Goal: Task Accomplishment & Management: Use online tool/utility

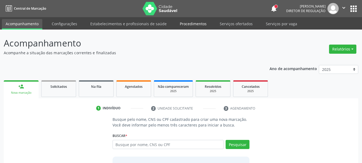
click at [187, 25] on link "Procedimentos" at bounding box center [193, 23] width 34 height 9
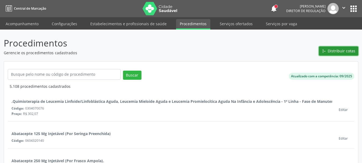
click at [332, 54] on button "Distribuir cotas" at bounding box center [338, 50] width 39 height 9
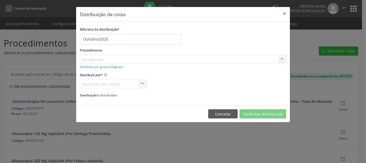
click at [90, 58] on div "Procedimento [GEOGRAPHIC_DATA]... No elements found. Consider changing the sear…" at bounding box center [183, 54] width 206 height 17
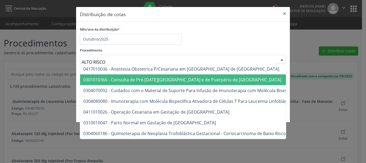
type input "ALTO RISCO"
click at [166, 82] on span "0301010366 - Consulta de Pré-[DATE][GEOGRAPHIC_DATA] e de Puerpério de [GEOGRAP…" at bounding box center [182, 80] width 198 height 6
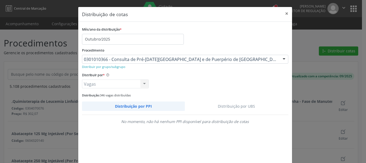
click at [253, 103] on link "Distribuição por UBS" at bounding box center [236, 105] width 103 height 9
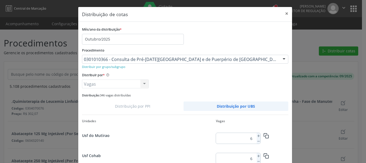
scroll to position [79, 0]
click at [257, 158] on icon at bounding box center [259, 157] width 4 height 4
type input "7"
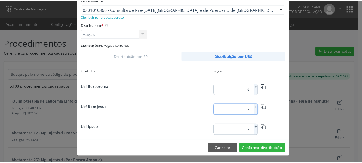
scroll to position [50, 0]
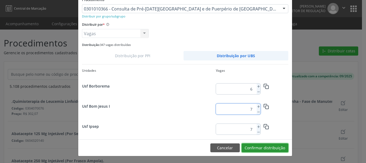
click at [277, 144] on button "Confirmar distribuição" at bounding box center [265, 147] width 47 height 9
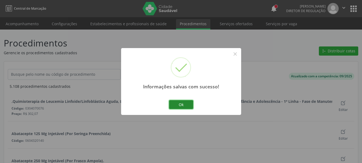
click at [191, 102] on button "Ok" at bounding box center [181, 104] width 24 height 9
